Goal: Transaction & Acquisition: Purchase product/service

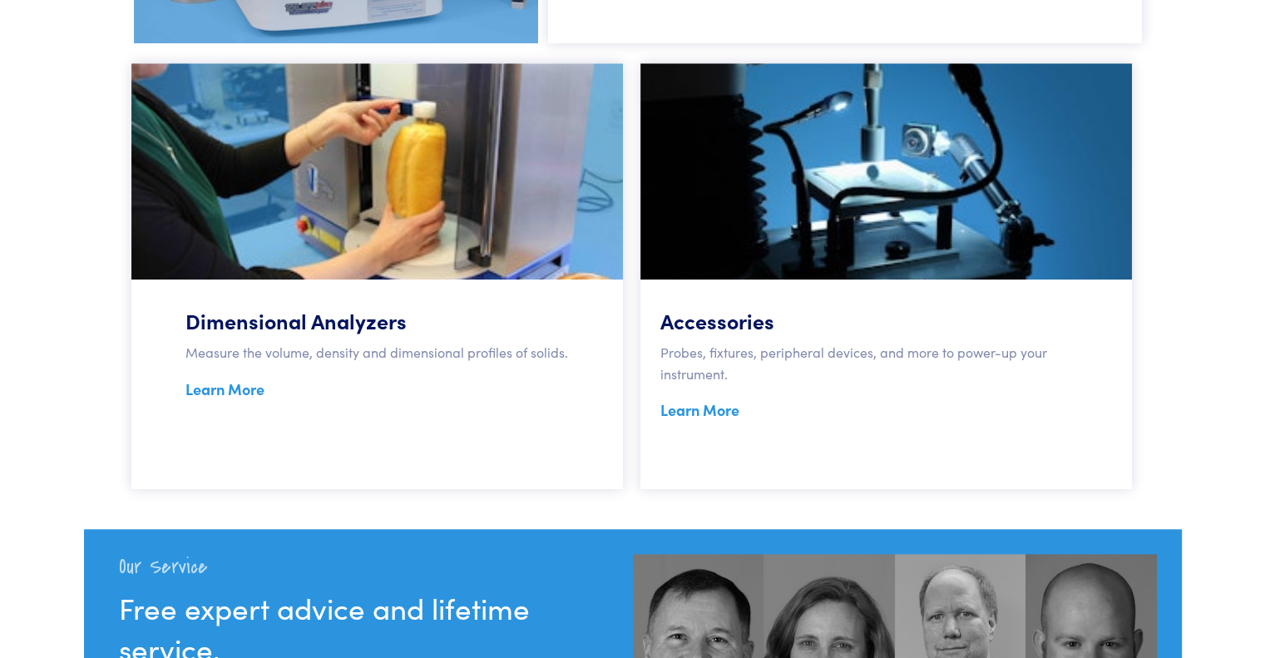
scroll to position [1420, 0]
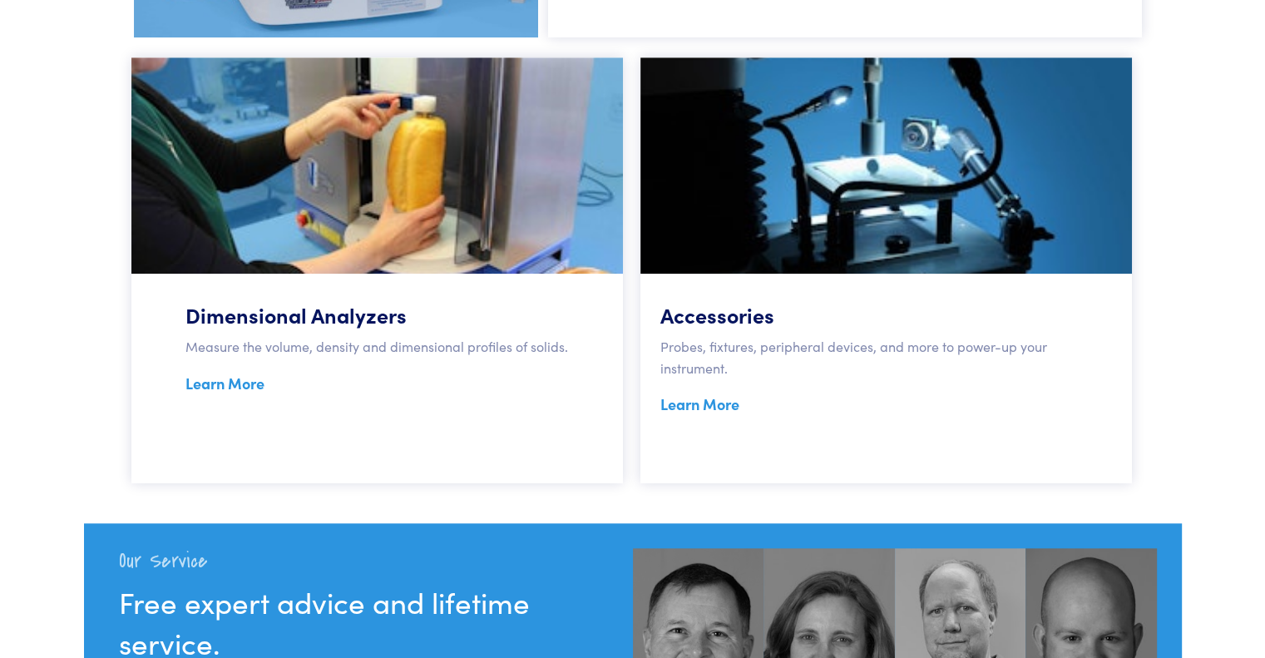
click at [689, 403] on link "Learn More" at bounding box center [700, 404] width 79 height 21
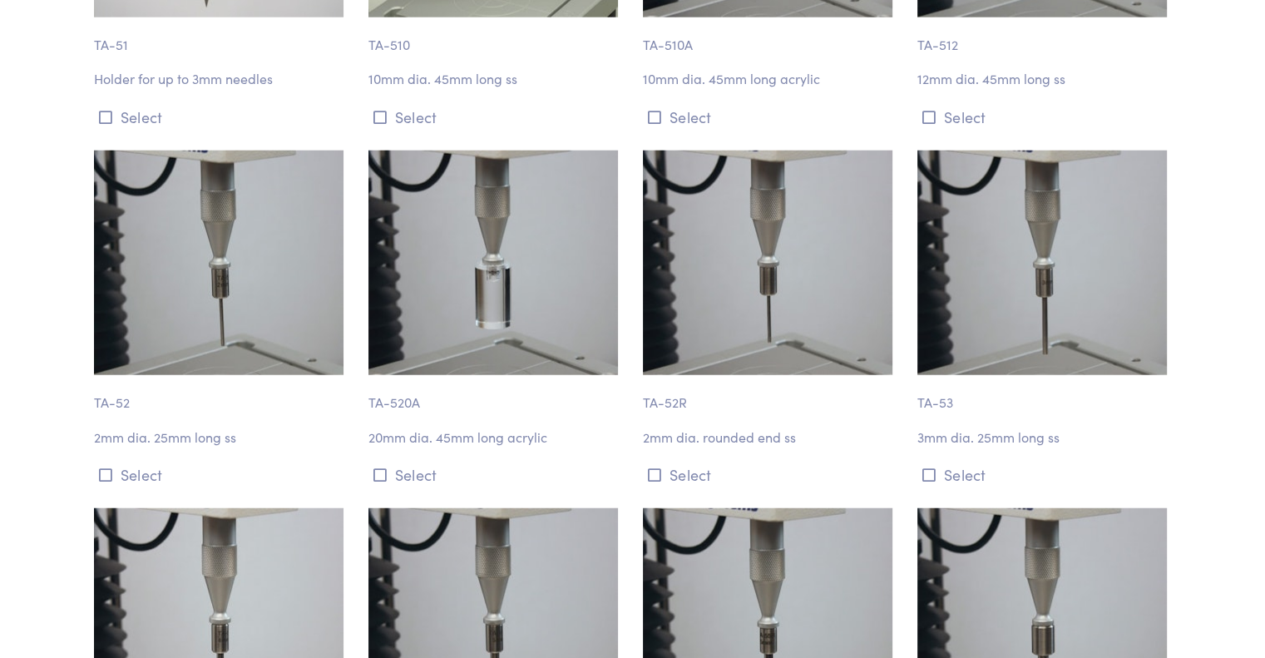
scroll to position [4233, 0]
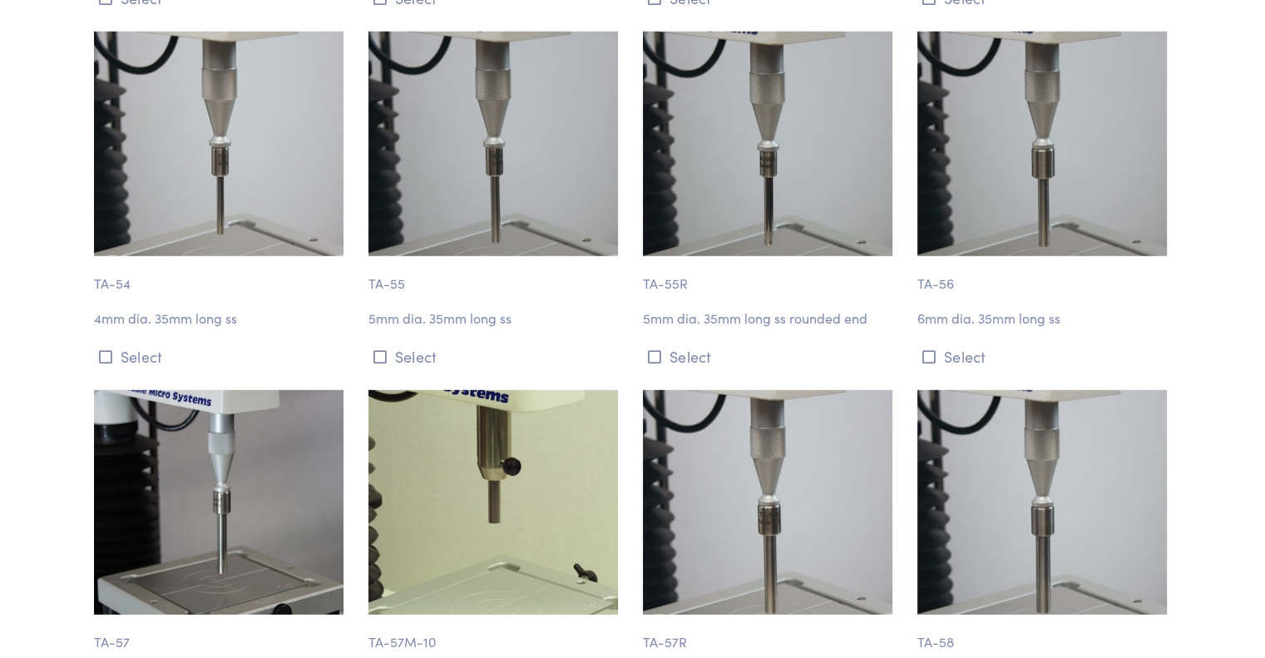
click at [667, 432] on img at bounding box center [768, 502] width 250 height 225
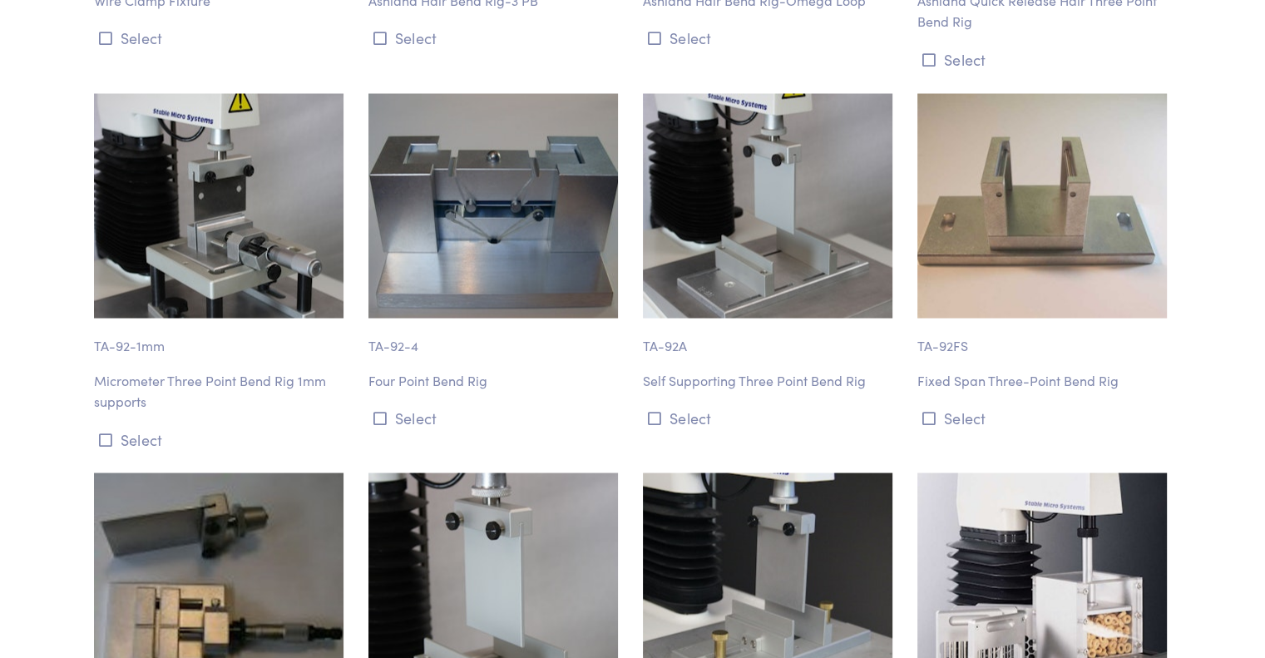
scroll to position [9266, 0]
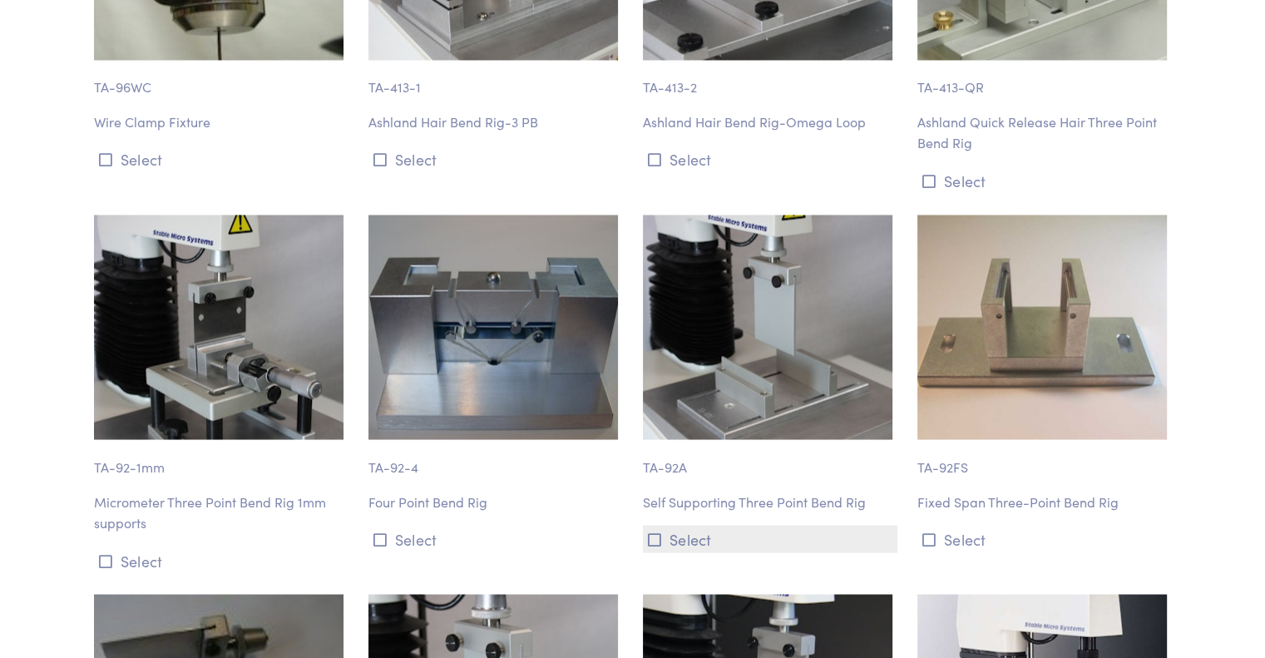
click at [646, 525] on button "Select" at bounding box center [770, 538] width 255 height 27
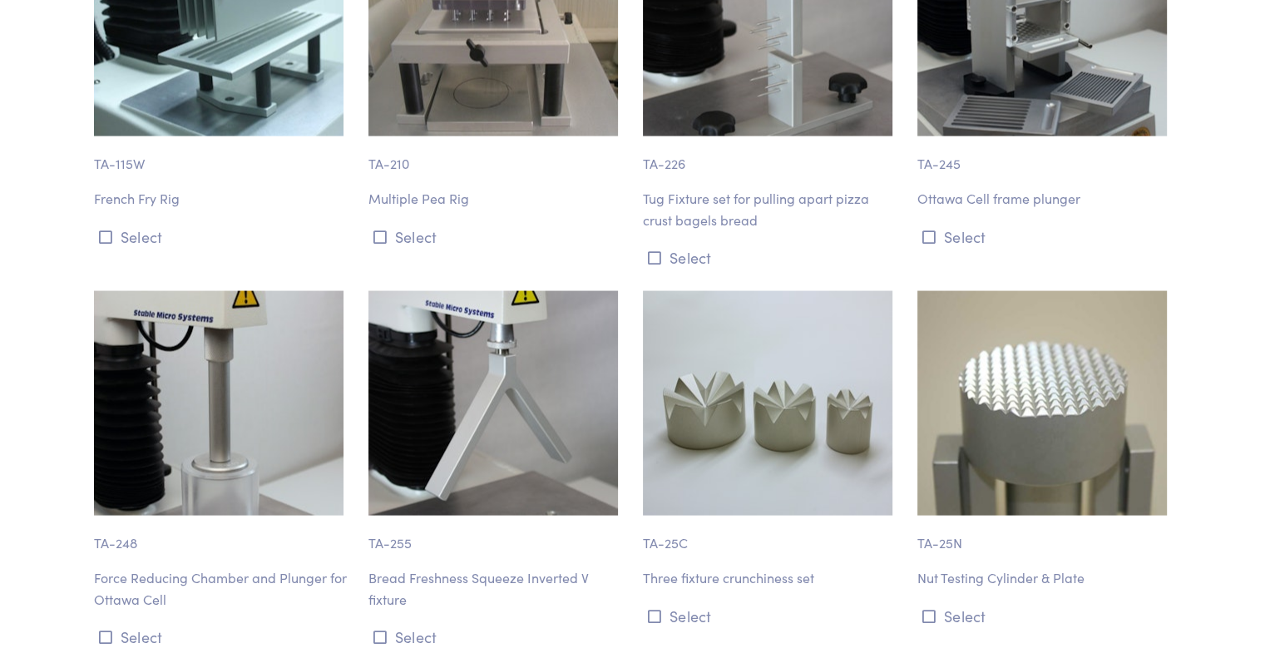
scroll to position [15867, 0]
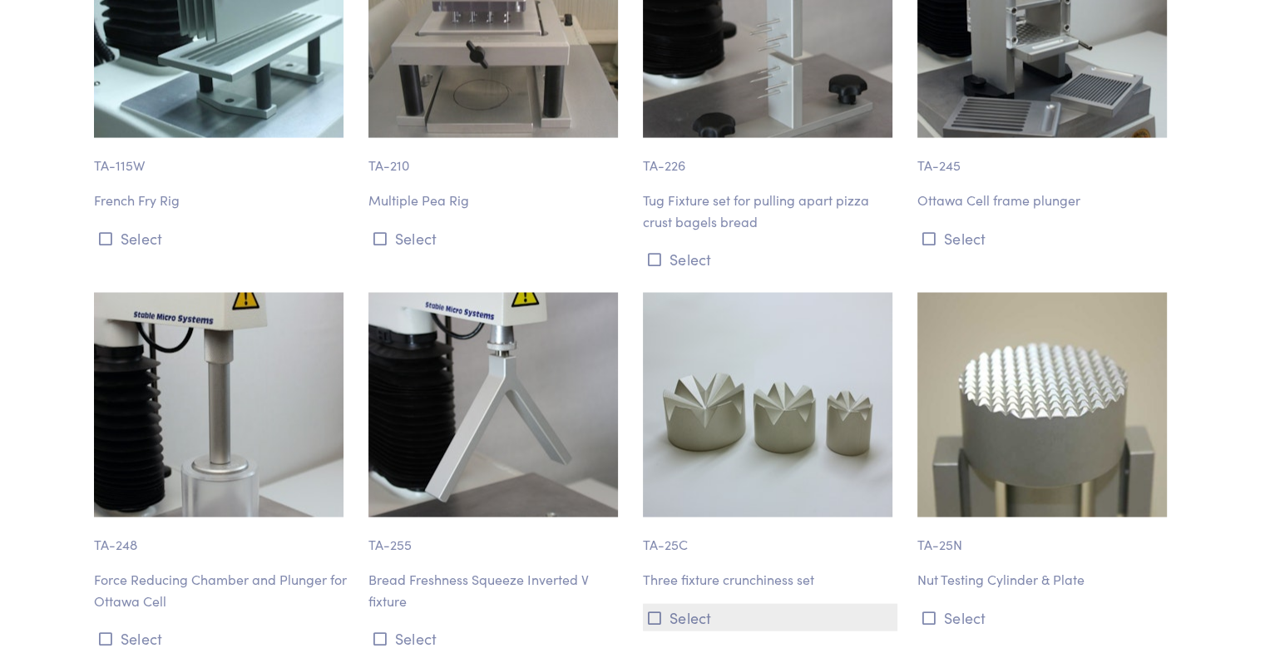
click at [650, 611] on icon at bounding box center [654, 618] width 13 height 15
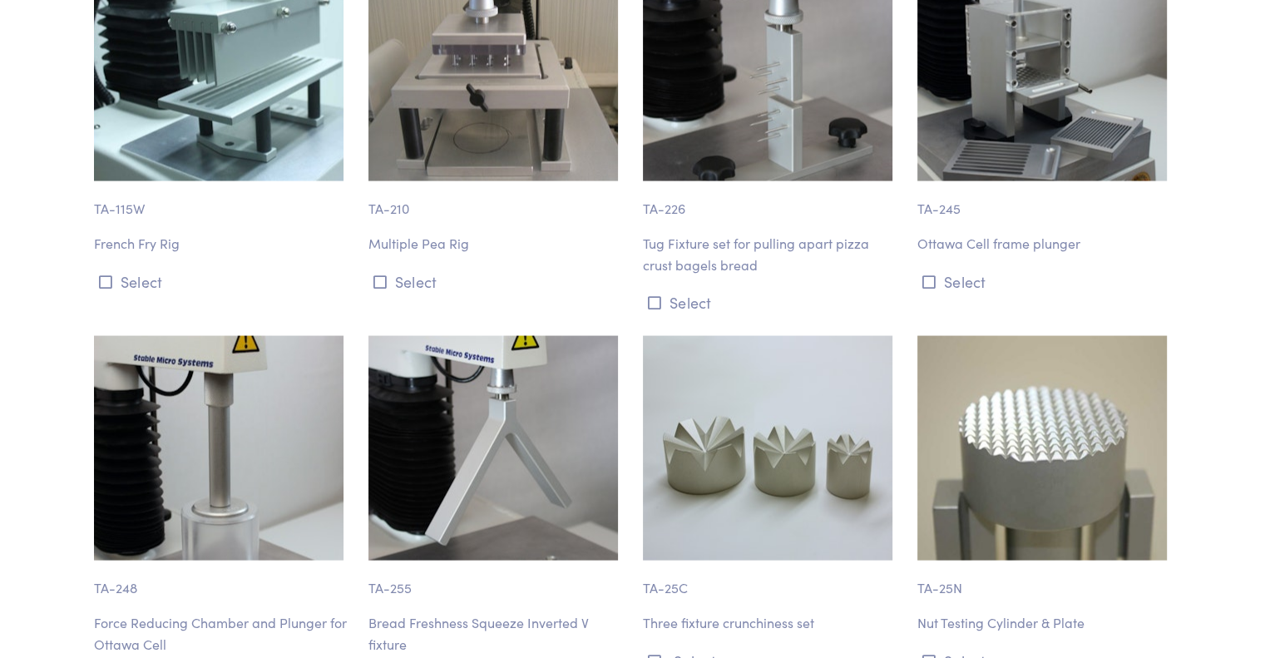
scroll to position [15827, 0]
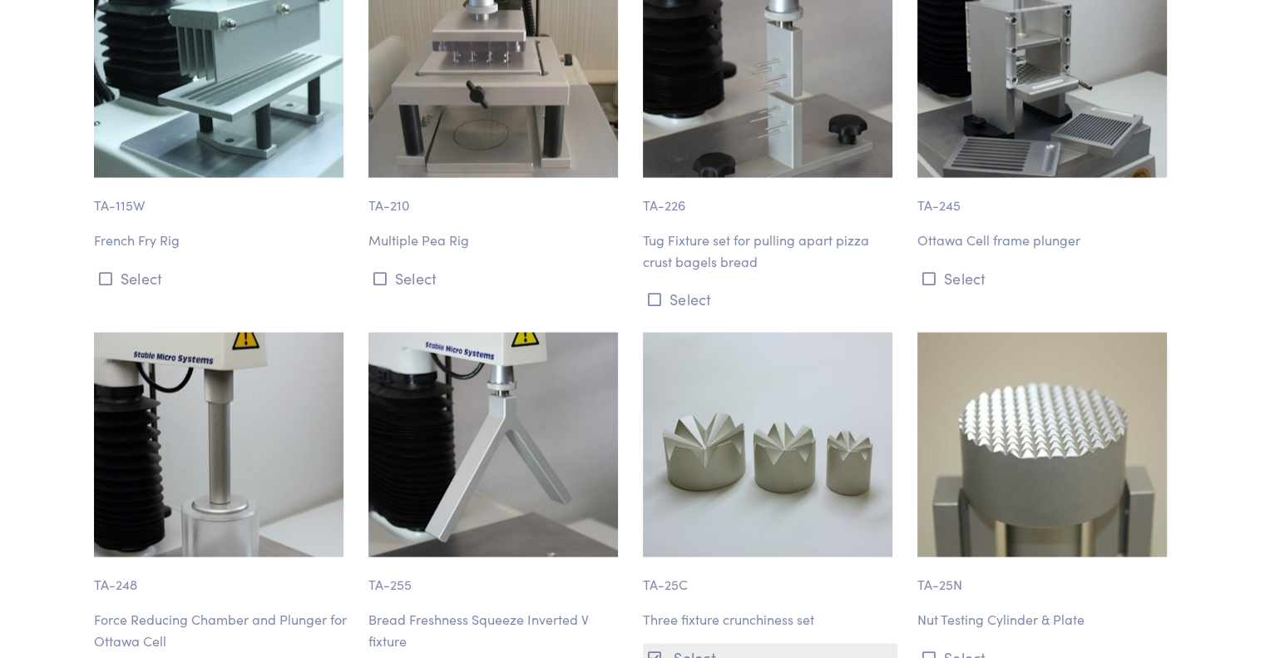
click at [649, 651] on icon at bounding box center [654, 658] width 13 height 15
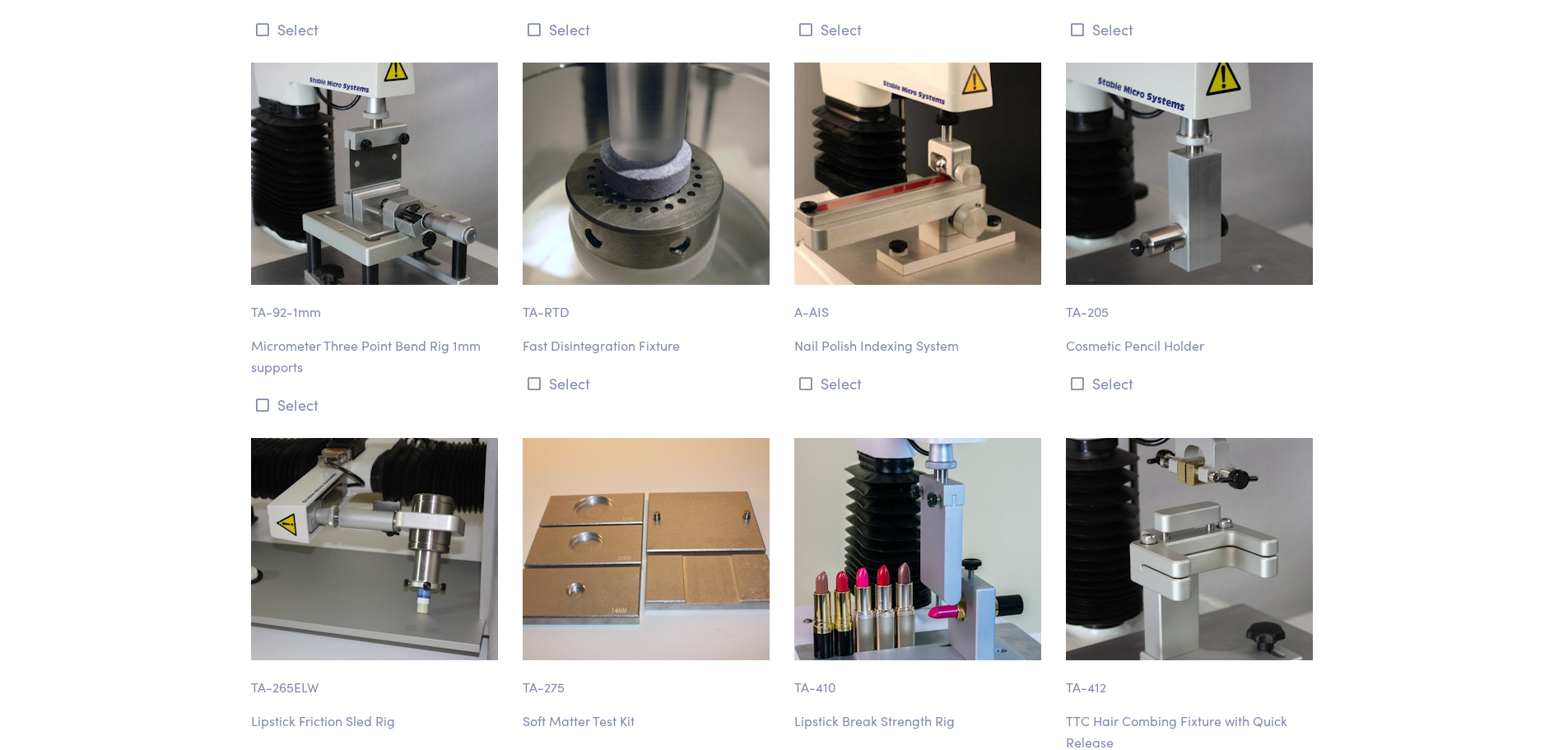
scroll to position [13465, 0]
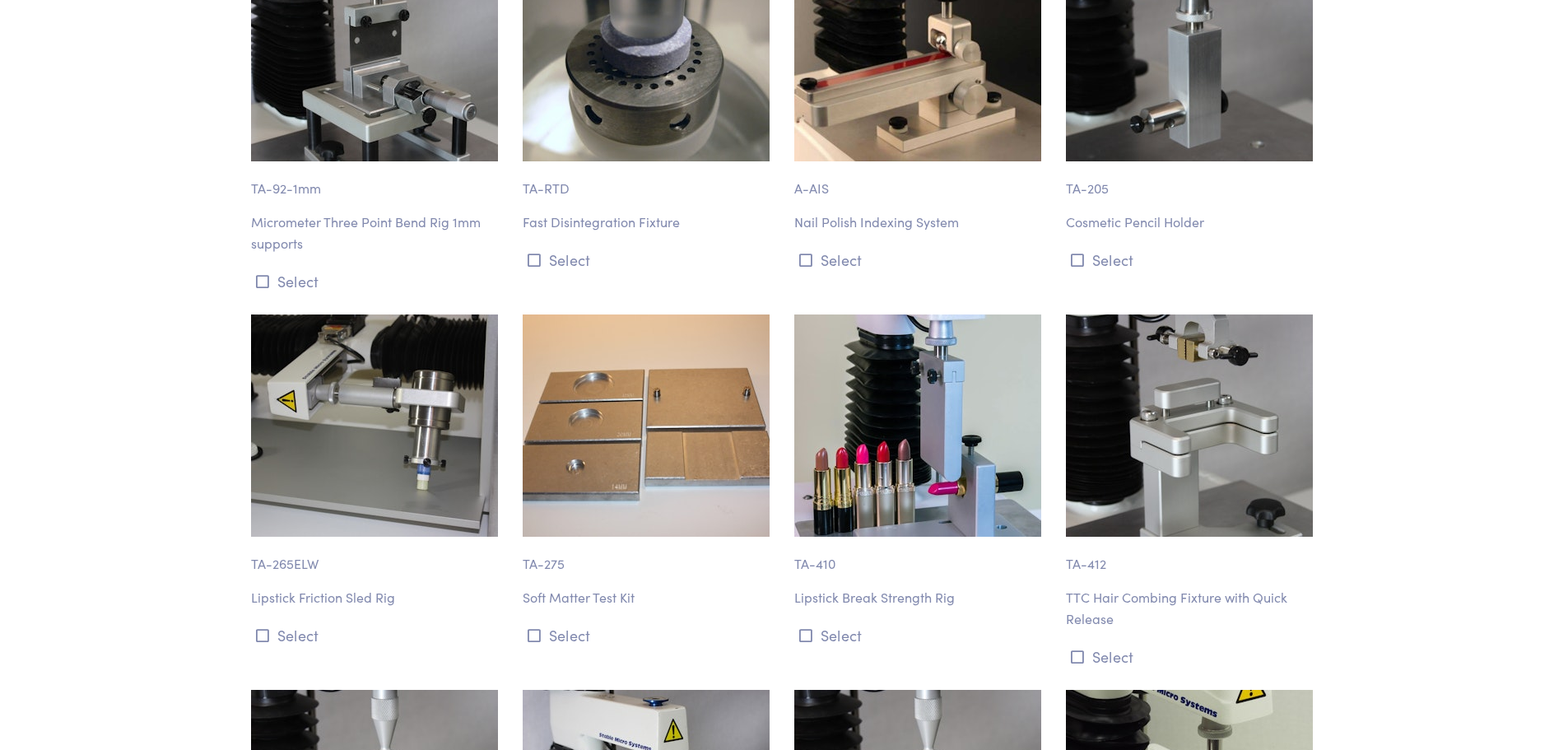
click at [555, 587] on p "Soft Matter Test Kit" at bounding box center [648, 598] width 252 height 22
click at [546, 536] on p "TA-275" at bounding box center [648, 555] width 252 height 38
click at [600, 358] on img at bounding box center [646, 425] width 247 height 223
click at [586, 621] on button "Select" at bounding box center [648, 634] width 252 height 27
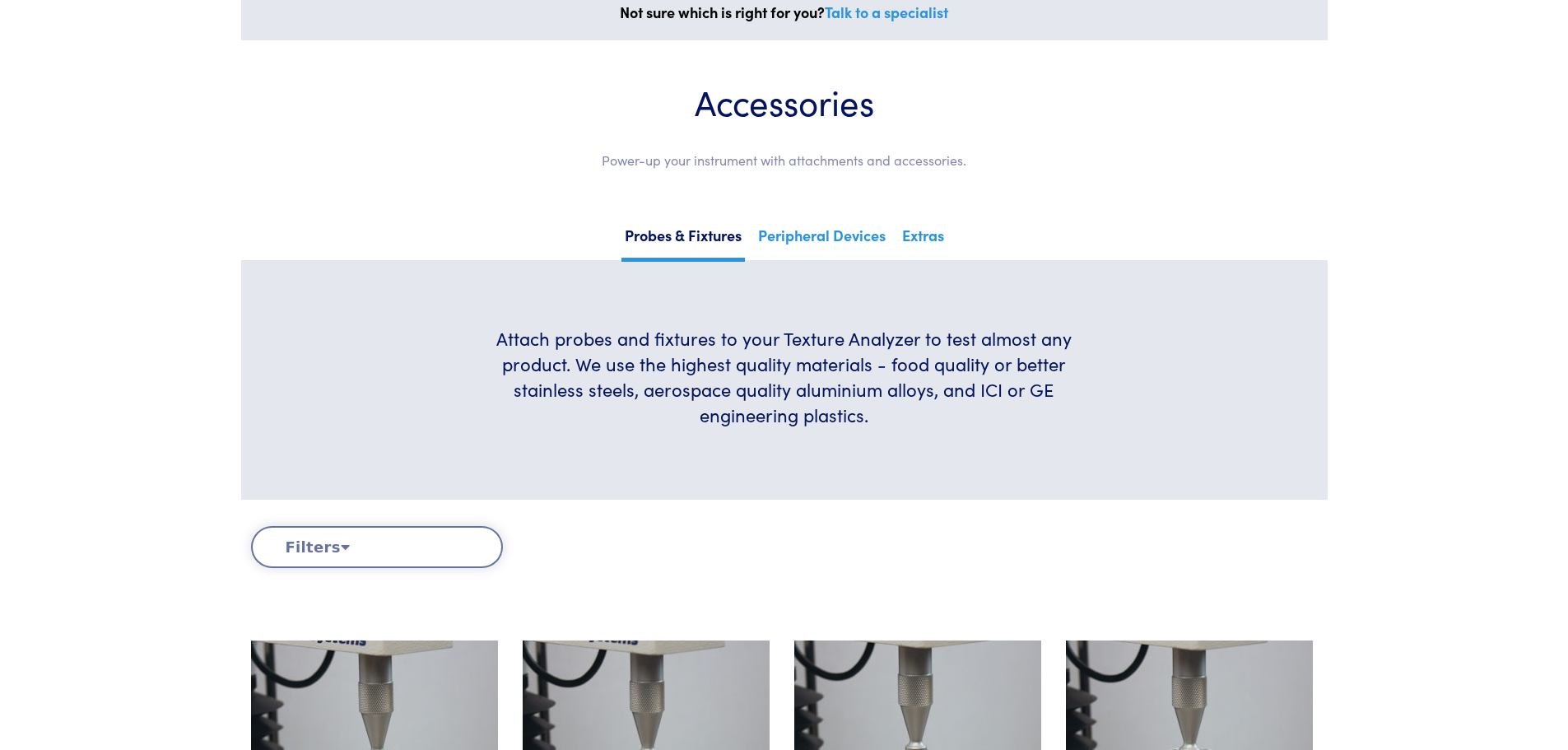
scroll to position [0, 0]
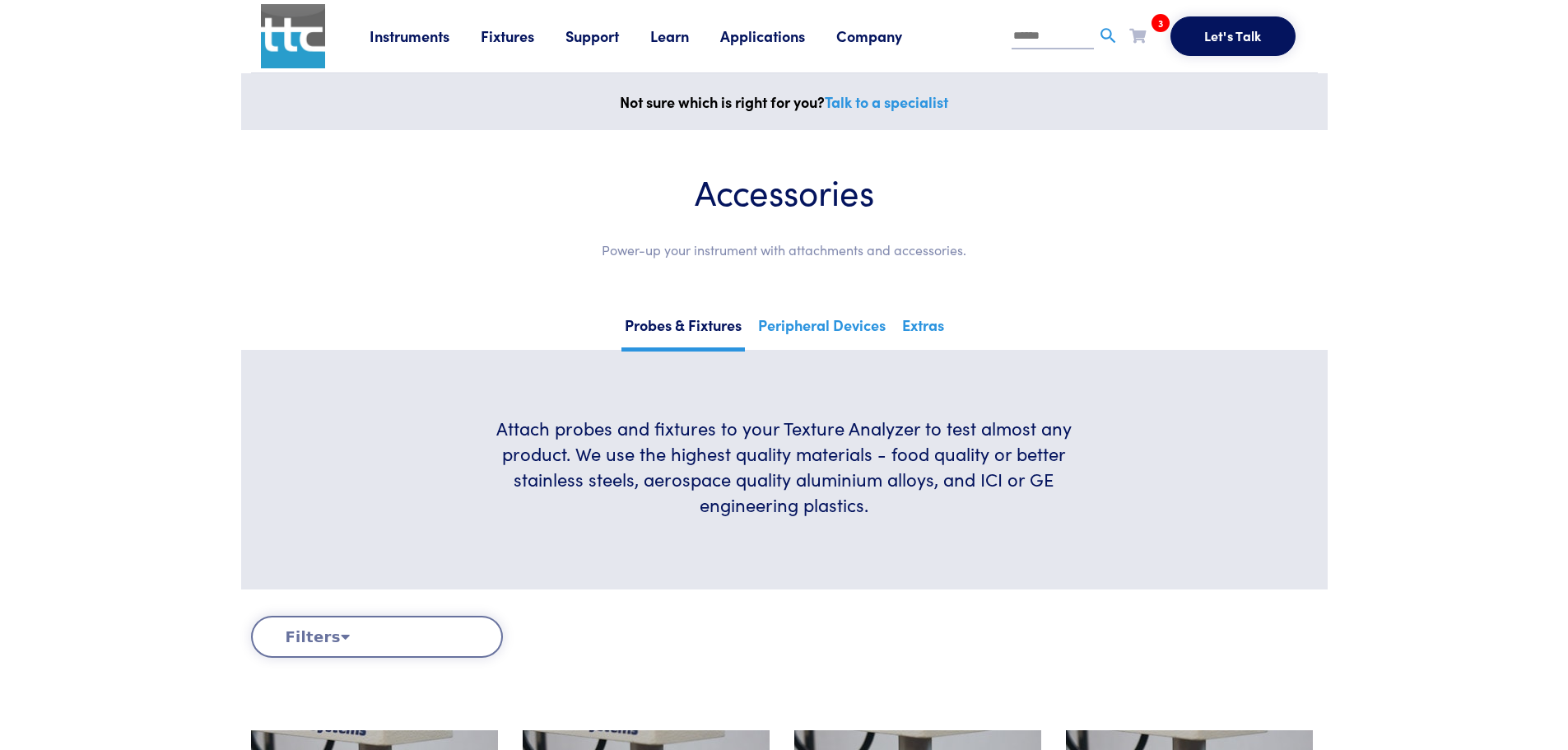
click at [1150, 23] on li "3 TA-91 TA-92A TA-275 Request Clear Cart" at bounding box center [1150, 39] width 42 height 33
click at [1139, 37] on icon at bounding box center [1137, 35] width 17 height 15
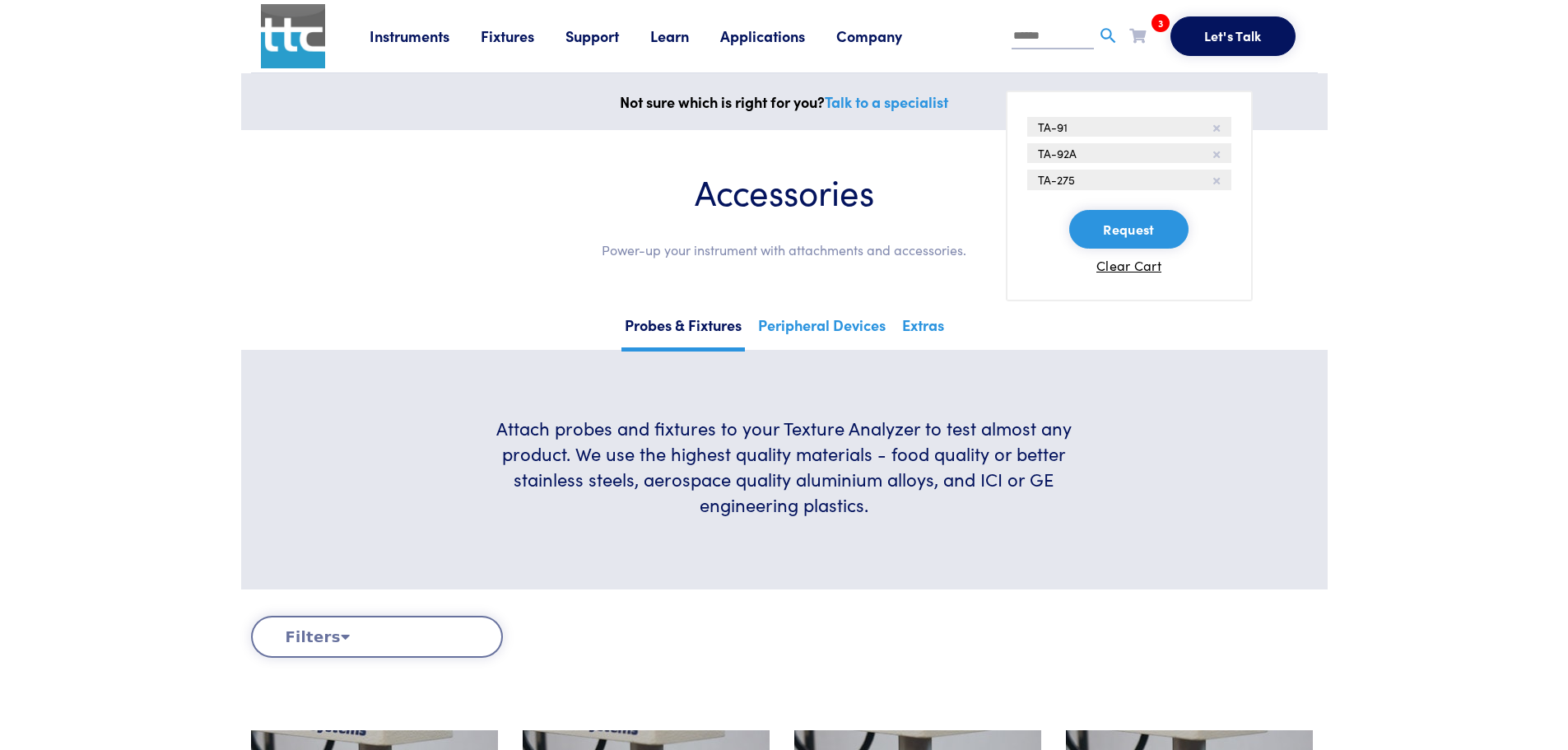
click at [1251, 225] on section "Accessories Power-up your instrument with attachments and accessories." at bounding box center [784, 221] width 1066 height 183
